Goal: Information Seeking & Learning: Learn about a topic

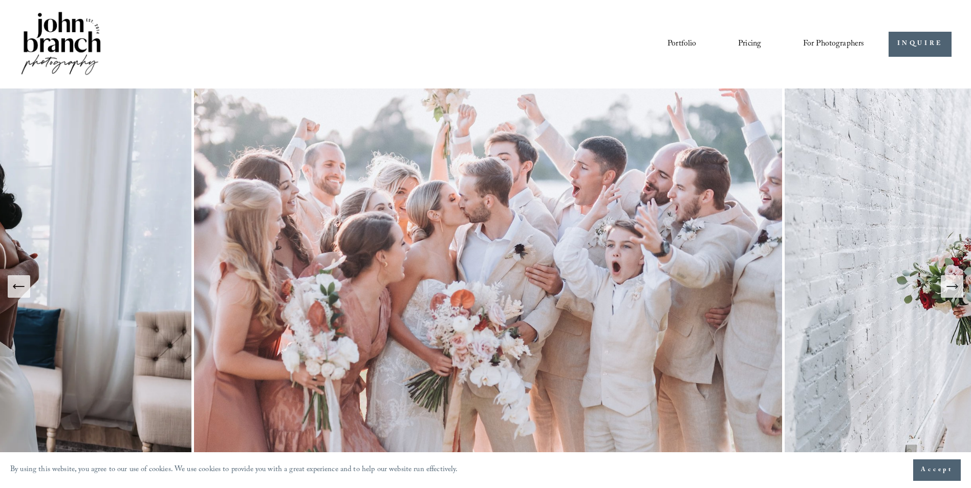
click at [948, 288] on icon "Next Slide" at bounding box center [952, 286] width 14 height 14
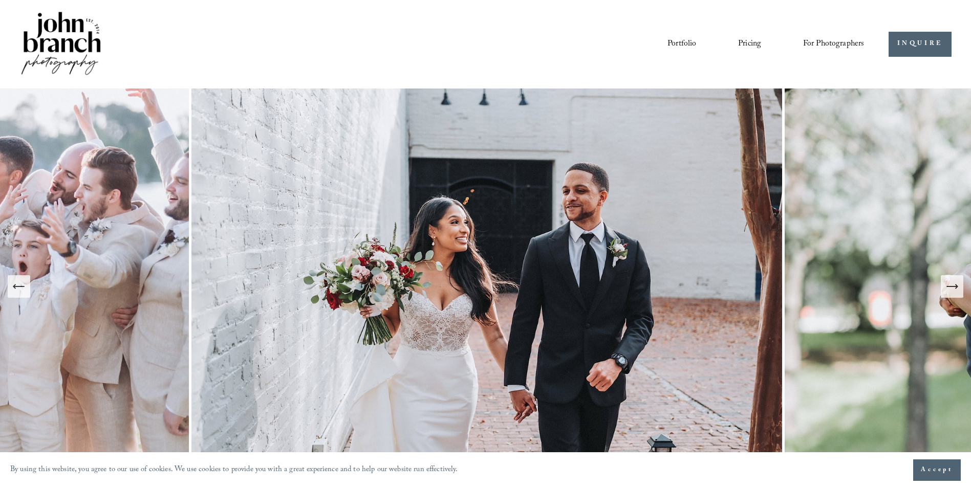
click at [834, 42] on span "For Photographers" at bounding box center [833, 44] width 61 height 16
click at [0, 0] on link "Blog" at bounding box center [0, 0] width 0 height 0
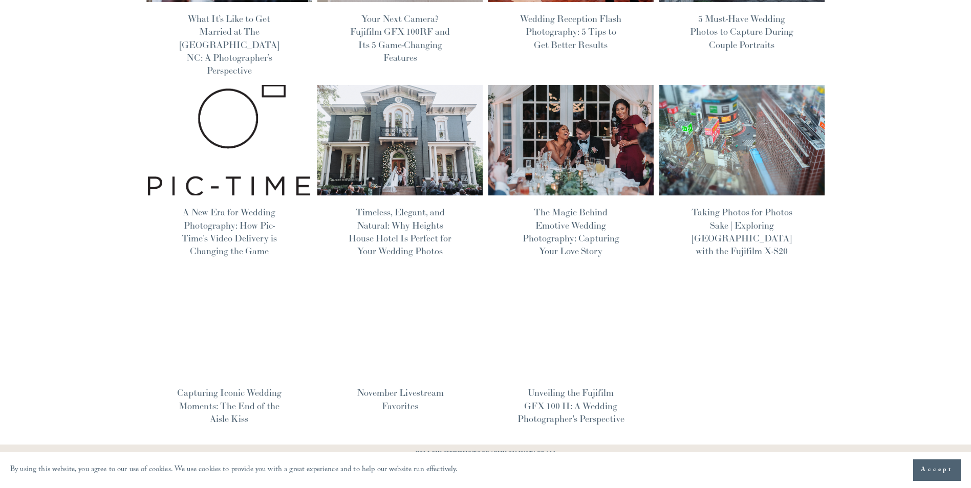
scroll to position [461, 0]
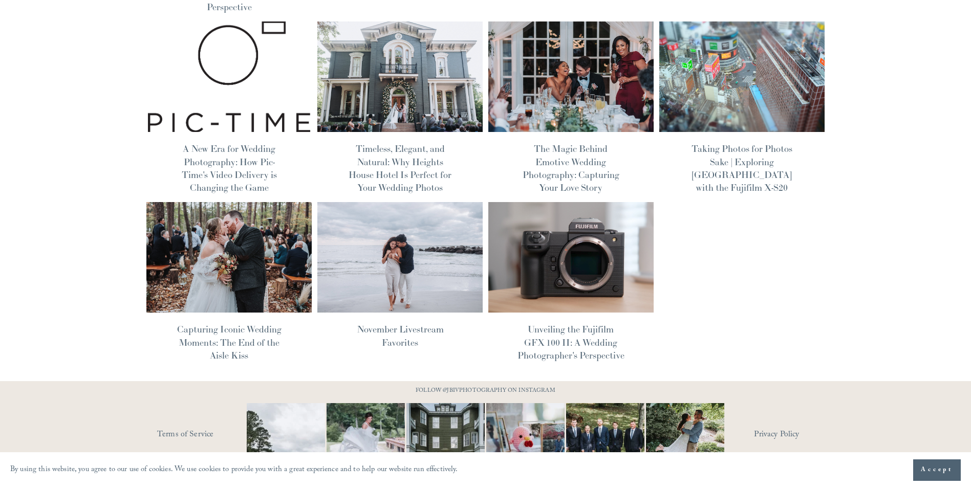
click at [596, 326] on link "Unveiling the Fujifilm GFX 100 II: A Wedding Photographer's Perspective" at bounding box center [570, 341] width 107 height 37
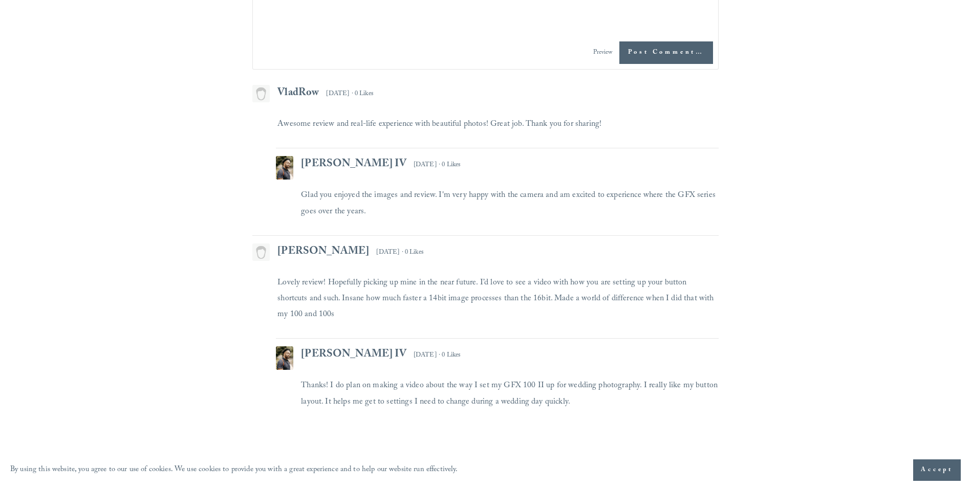
scroll to position [3225, 0]
